Goal: Communication & Community: Answer question/provide support

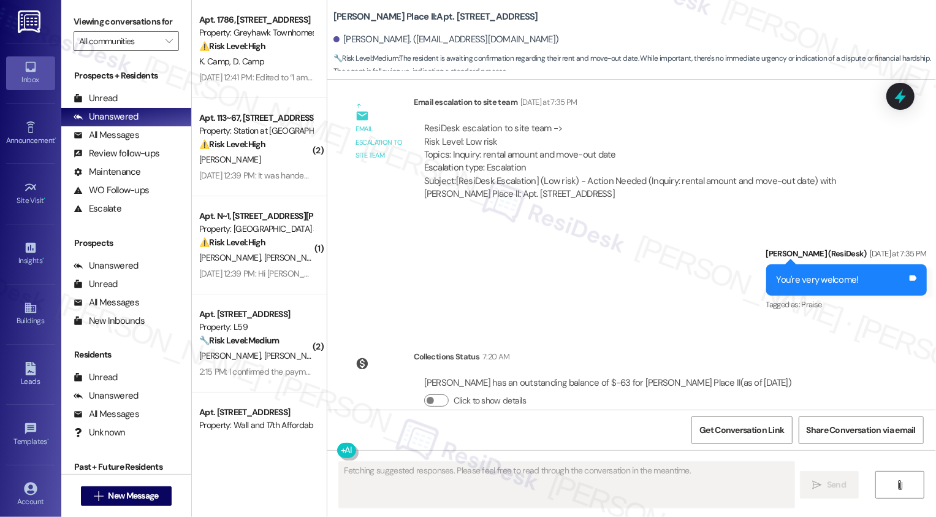
scroll to position [1182, 0]
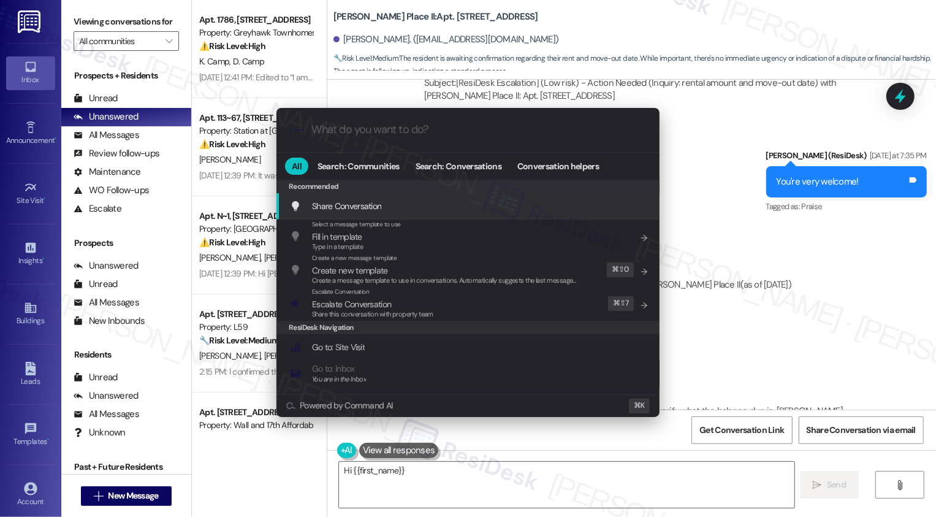
click at [730, 297] on div ".cls-1{fill:#0a055f;}.cls-2{fill:#0cc4c4;} resideskLogoBlueOrange All Search: C…" at bounding box center [468, 258] width 936 height 517
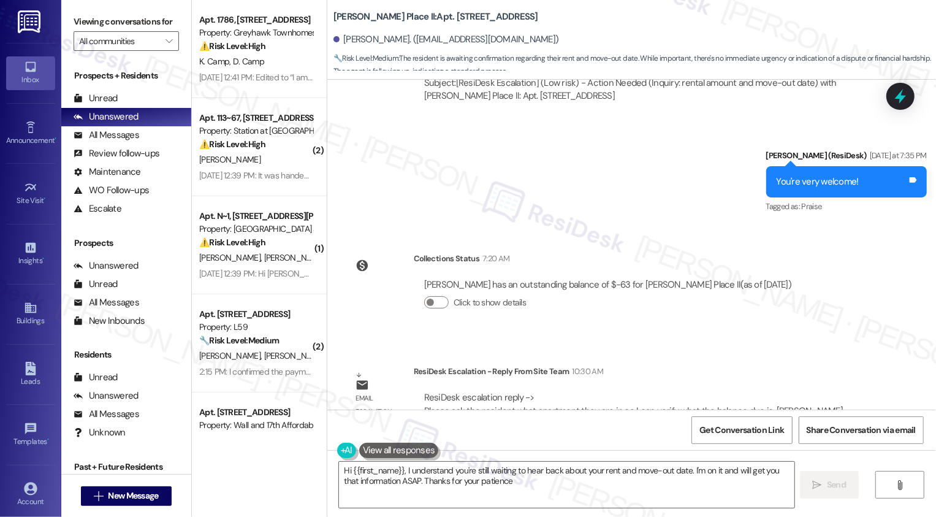
type textarea "Hi {{first_name}}, I understand you're still waiting to hear back about your re…"
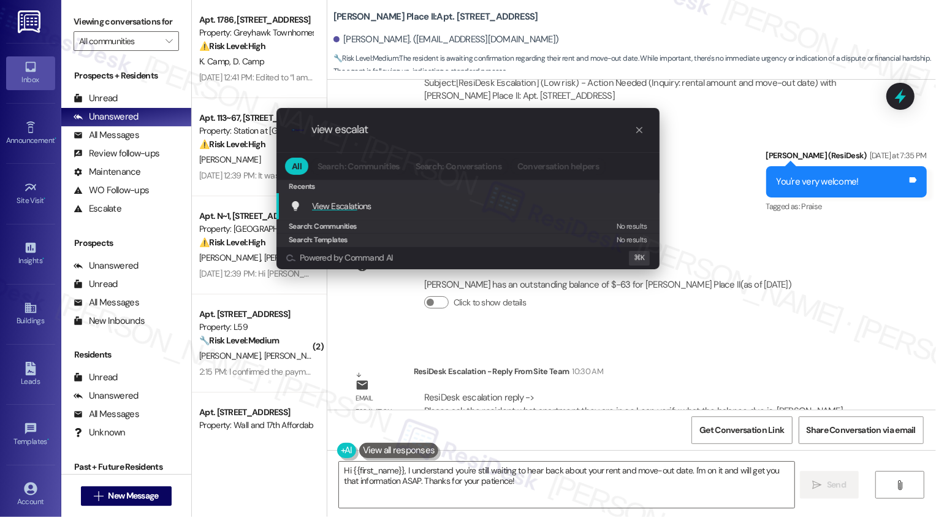
type input "view escalat"
click at [381, 213] on div "View Escalat ions Add shortcut" at bounding box center [467, 206] width 383 height 26
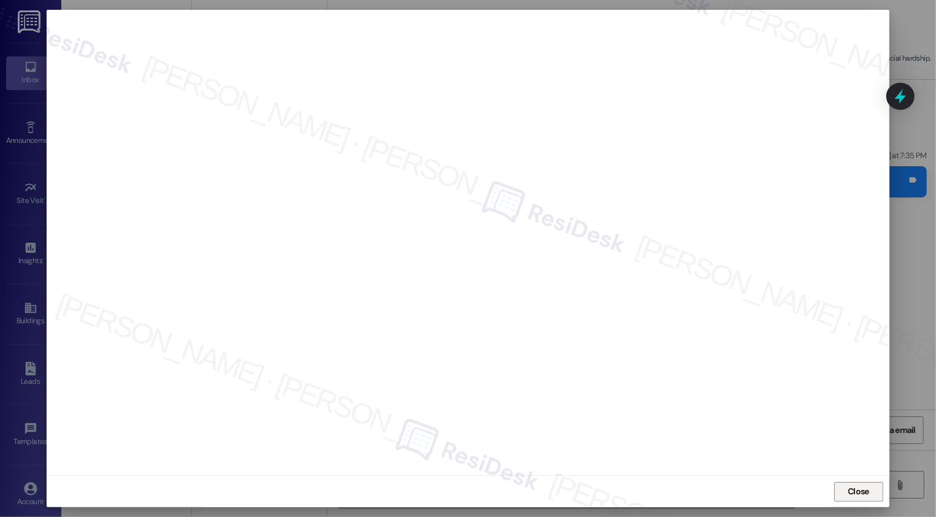
click at [855, 493] on span "Close" at bounding box center [858, 491] width 21 height 13
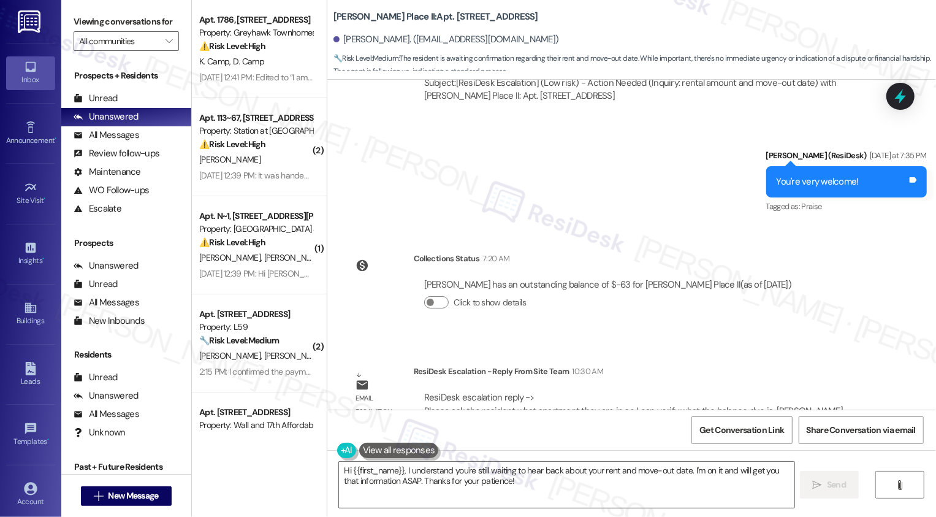
click at [421, 18] on b "[PERSON_NAME] Place II: Apt. [STREET_ADDRESS]" at bounding box center [435, 16] width 205 height 13
copy b "B111"
click at [414, 480] on textarea "Hi {{first_name}}, I understand you're still waiting to hear back about your re…" at bounding box center [566, 485] width 455 height 46
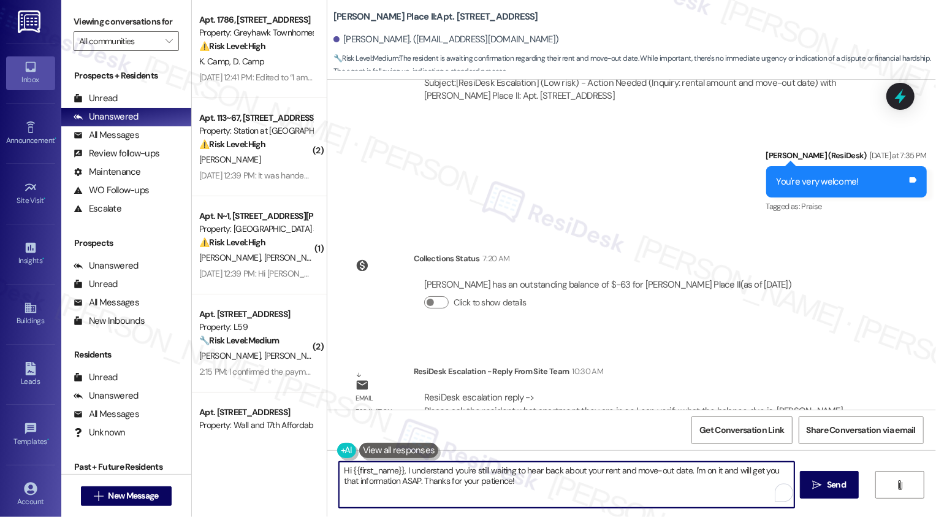
click at [402, 469] on textarea "Hi {{first_name}}, I understand you're still waiting to hear back about your re…" at bounding box center [566, 485] width 455 height 46
click at [711, 498] on textarea "Hi {{first_name}}, I understand you're still waiting to hear back about your re…" at bounding box center [566, 485] width 455 height 46
click at [684, 477] on textarea "Hi {{first_name}}, I understand you're still waiting to hear back about your re…" at bounding box center [566, 485] width 455 height 46
drag, startPoint x: 405, startPoint y: 470, endPoint x: 555, endPoint y: 516, distance: 157.1
click at [555, 516] on div "Hi {{first_name}}, I understand you're still waiting to hear back about your re…" at bounding box center [631, 496] width 609 height 92
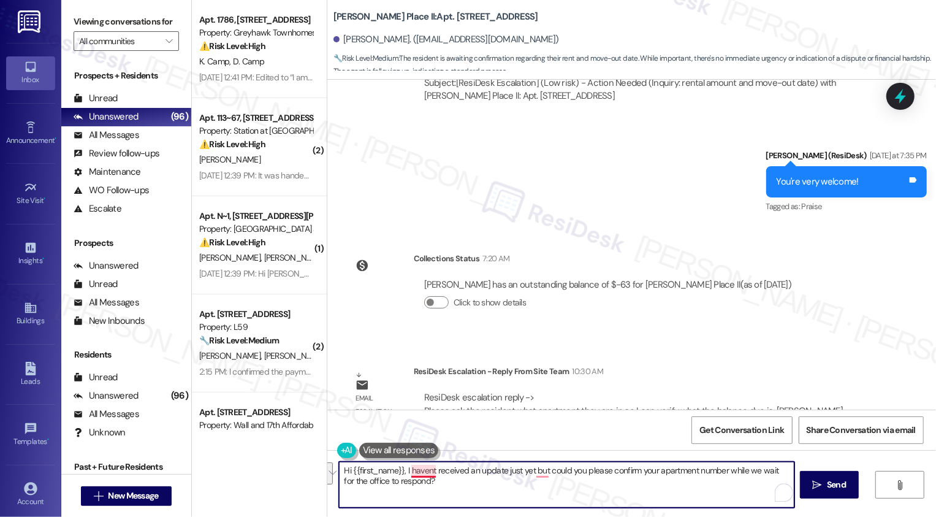
click at [414, 467] on textarea "Hi {{first_name}}, I havent received an update just yet but could you please co…" at bounding box center [566, 485] width 455 height 46
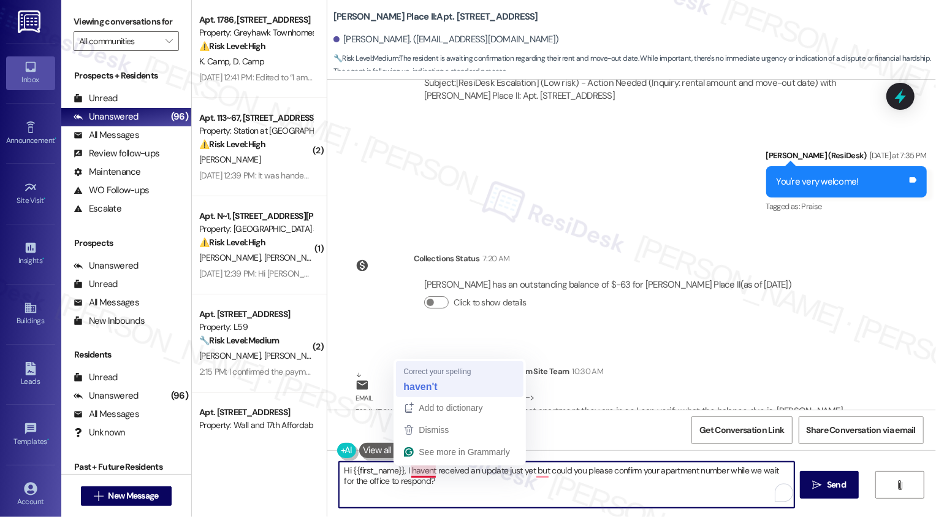
type textarea "Hi {{first_name}}, I haven't received an update just yet but could you please c…"
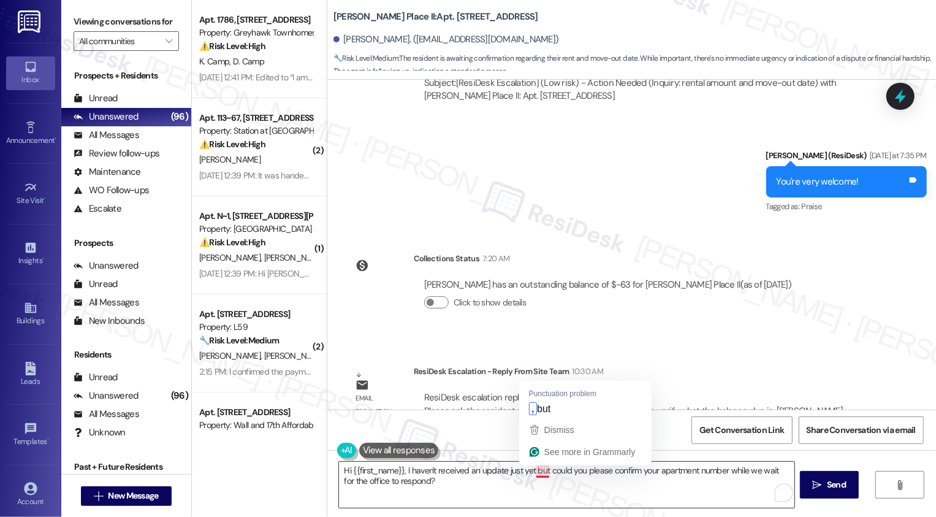
click at [533, 470] on textarea "Hi {{first_name}}, I haven't received an update just yet but could you please c…" at bounding box center [566, 485] width 455 height 46
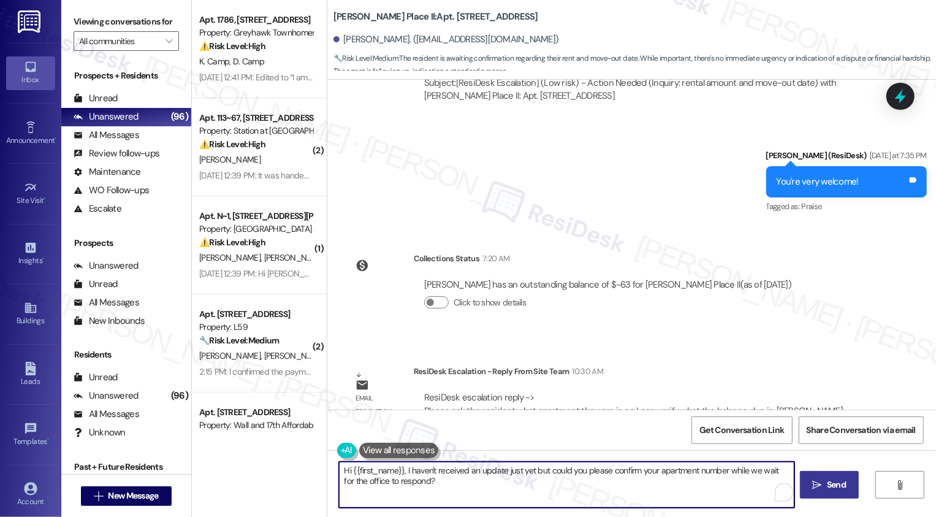
click at [828, 495] on button " Send" at bounding box center [829, 485] width 59 height 28
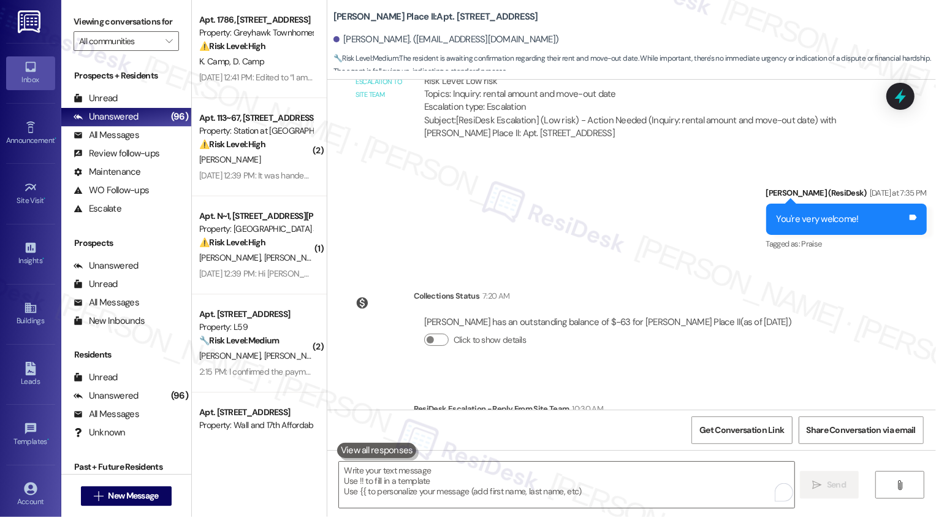
scroll to position [1281, 0]
